Goal: Communication & Community: Ask a question

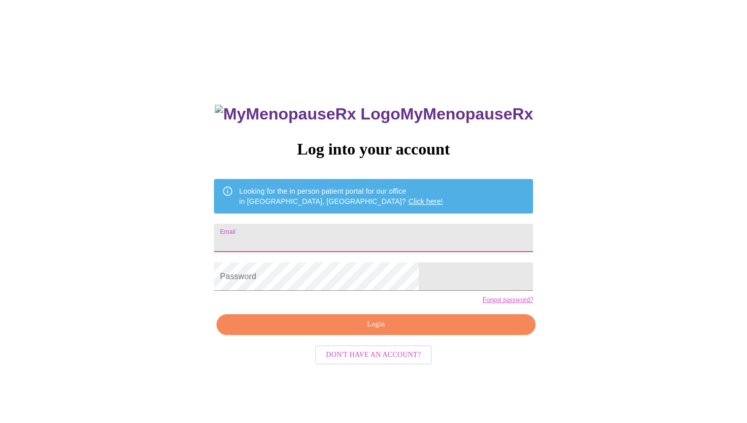
click at [401, 224] on input "Email" at bounding box center [373, 238] width 319 height 28
type input "[EMAIL_ADDRESS][DOMAIN_NAME]"
click at [369, 334] on button "Login" at bounding box center [376, 324] width 319 height 21
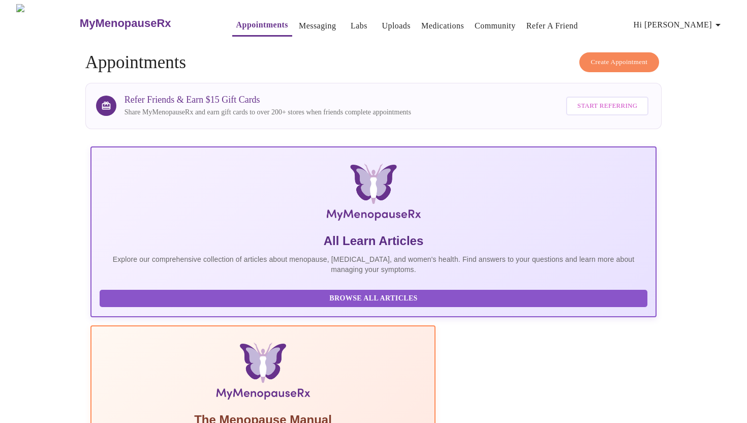
click at [299, 22] on link "Messaging" at bounding box center [317, 26] width 37 height 14
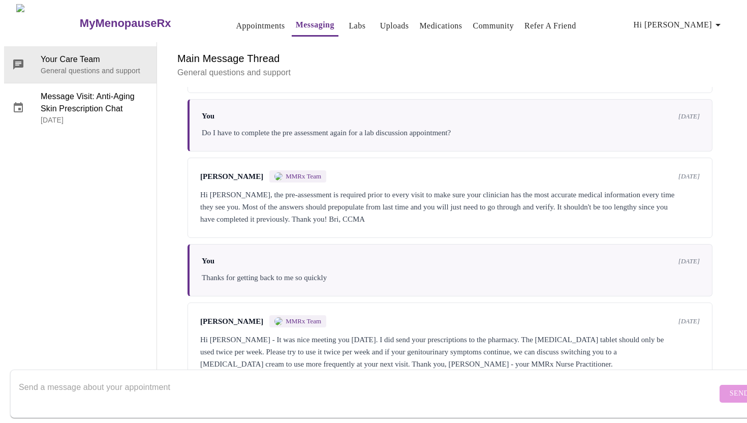
scroll to position [268, 0]
click at [48, 380] on textarea "Send a message about your appointment" at bounding box center [368, 393] width 698 height 33
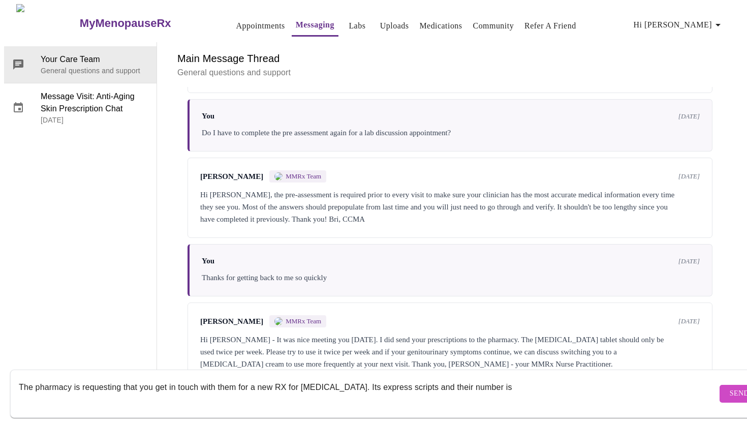
paste textarea "1-877-363-1303"
type textarea "The pharmacy is requesting that you get in touch with them for a new RX for pro…"
click at [730, 387] on span "Send" at bounding box center [739, 393] width 19 height 13
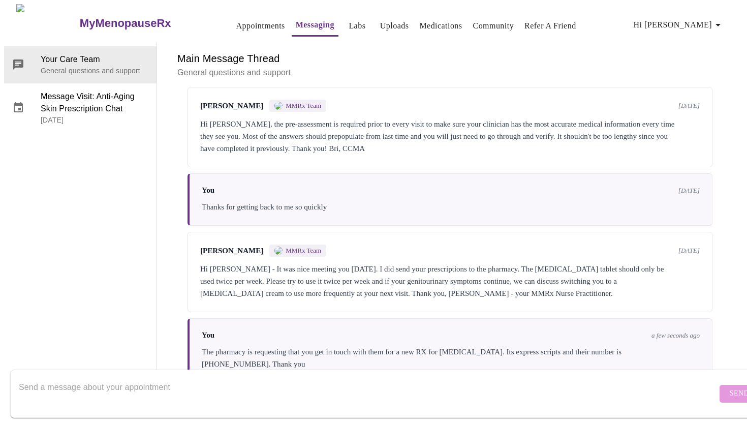
scroll to position [0, 0]
click at [684, 19] on span "Hi Stephanie" at bounding box center [679, 25] width 90 height 14
click at [687, 80] on li "Log out" at bounding box center [698, 76] width 47 height 18
